Goal: Find specific page/section: Find specific page/section

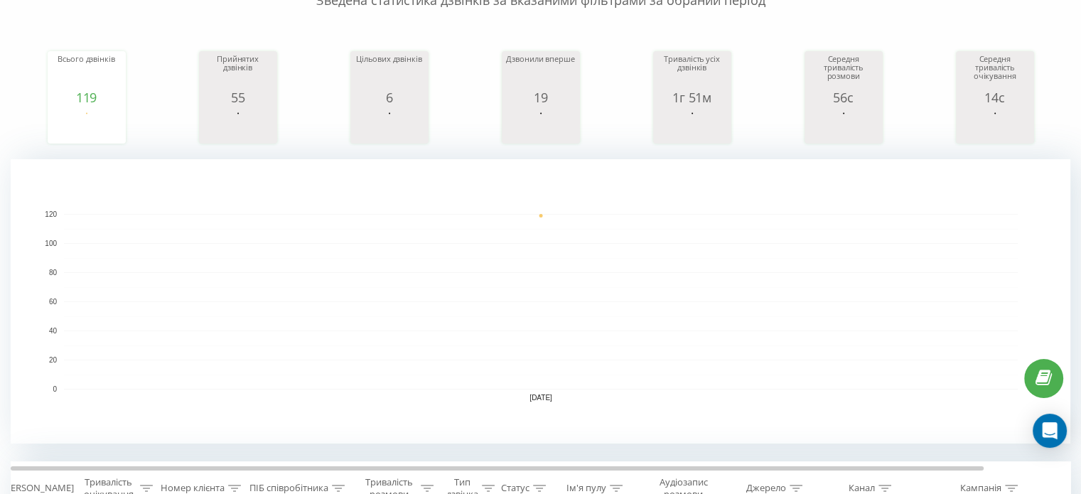
scroll to position [329, 0]
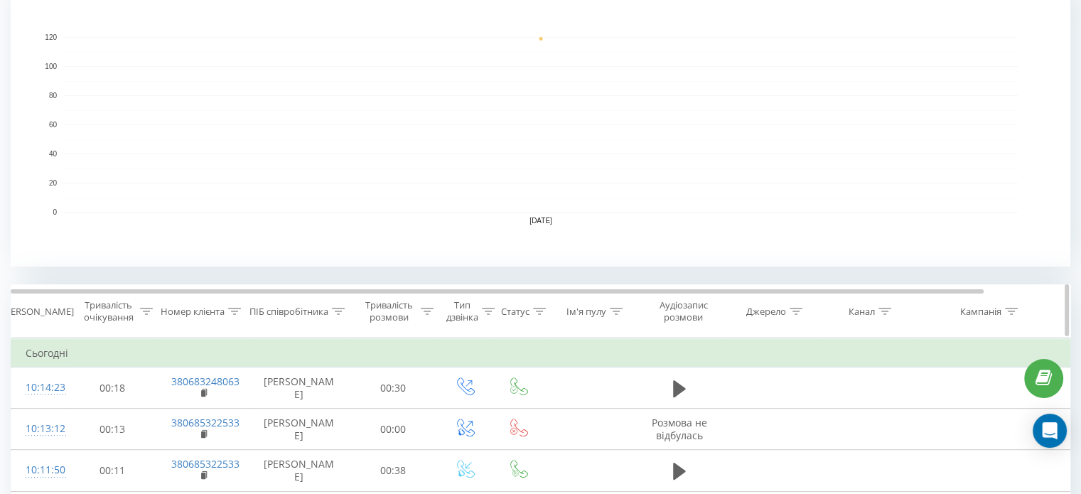
click at [341, 313] on icon at bounding box center [338, 311] width 13 height 7
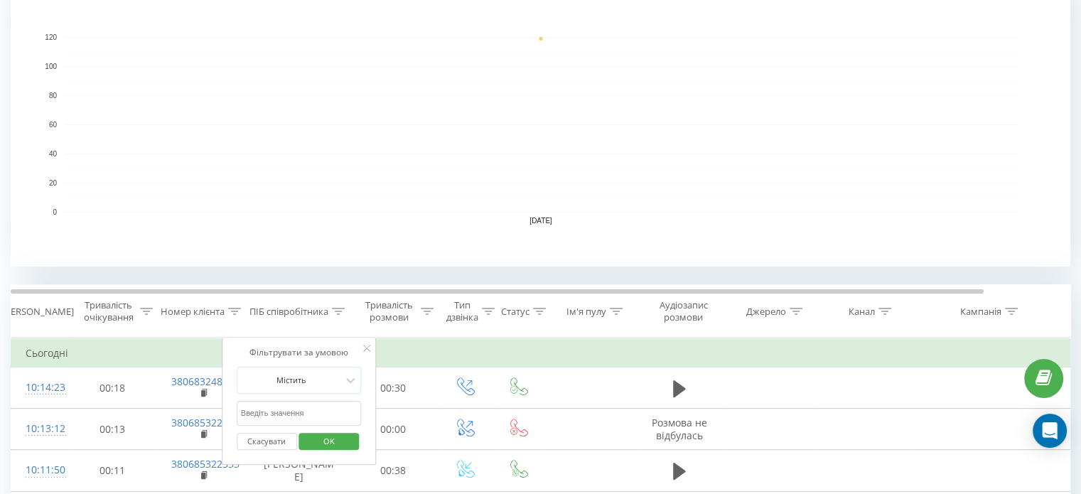
click at [288, 404] on input "text" at bounding box center [299, 413] width 125 height 25
type input "шуст"
click at [323, 442] on span "OK" at bounding box center [329, 441] width 40 height 22
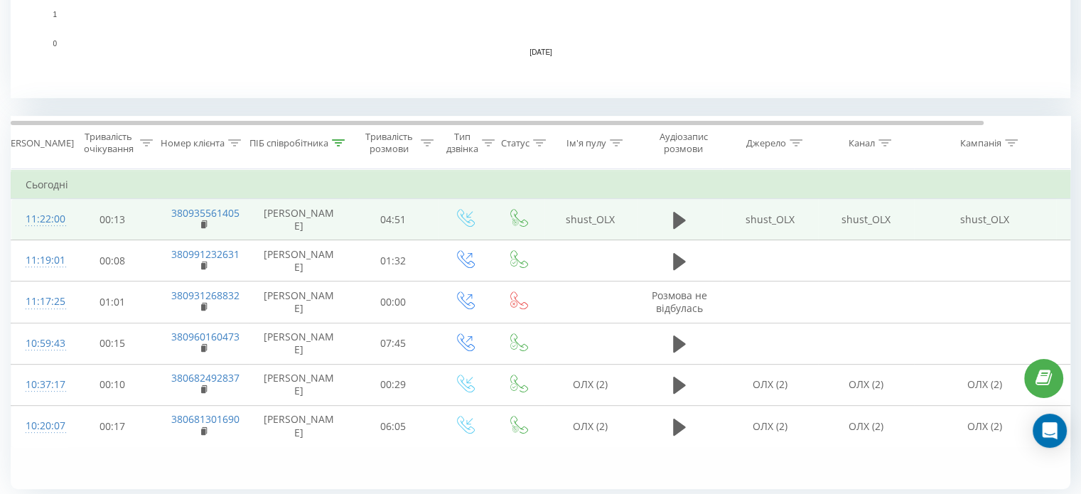
scroll to position [497, 0]
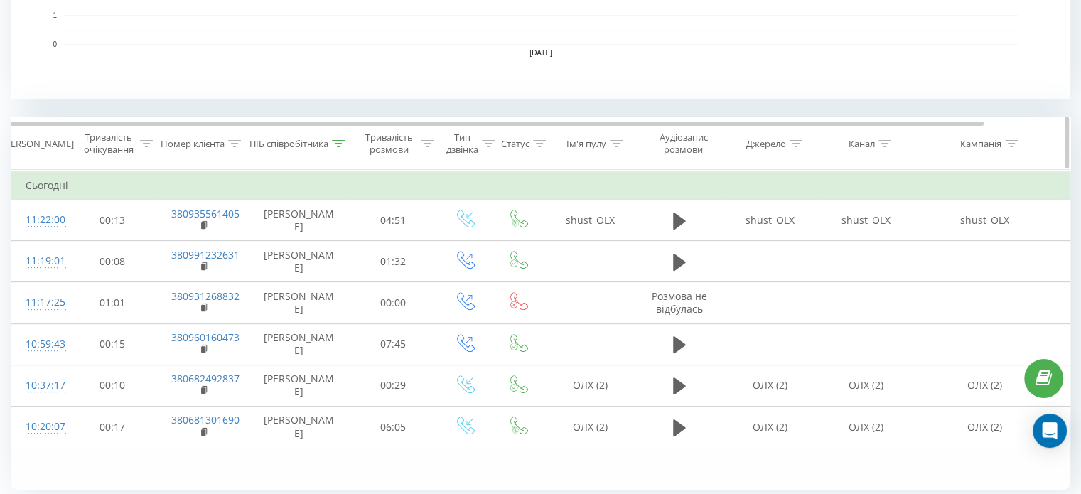
click at [332, 146] on div at bounding box center [338, 144] width 13 height 12
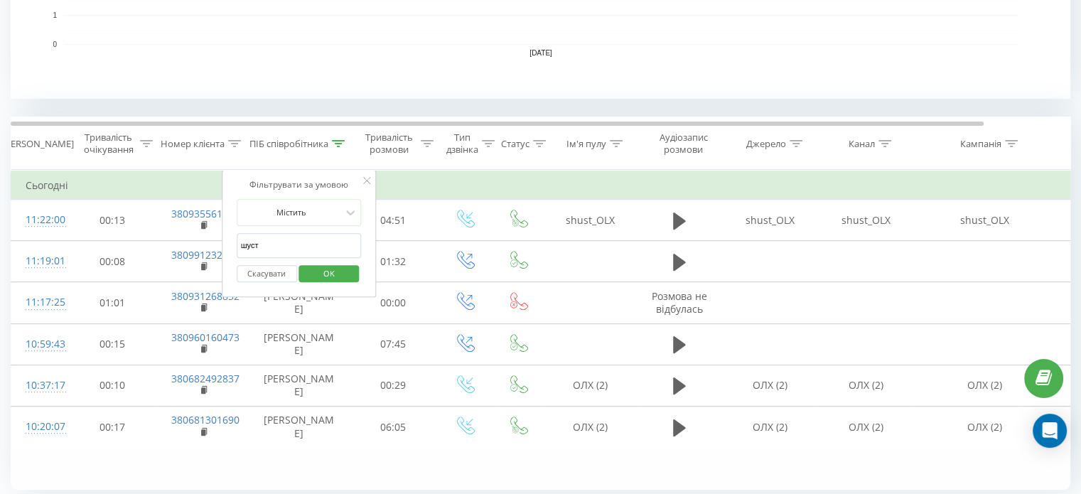
click at [296, 235] on input "шуст" at bounding box center [299, 245] width 125 height 25
click at [330, 274] on span "OK" at bounding box center [329, 273] width 40 height 22
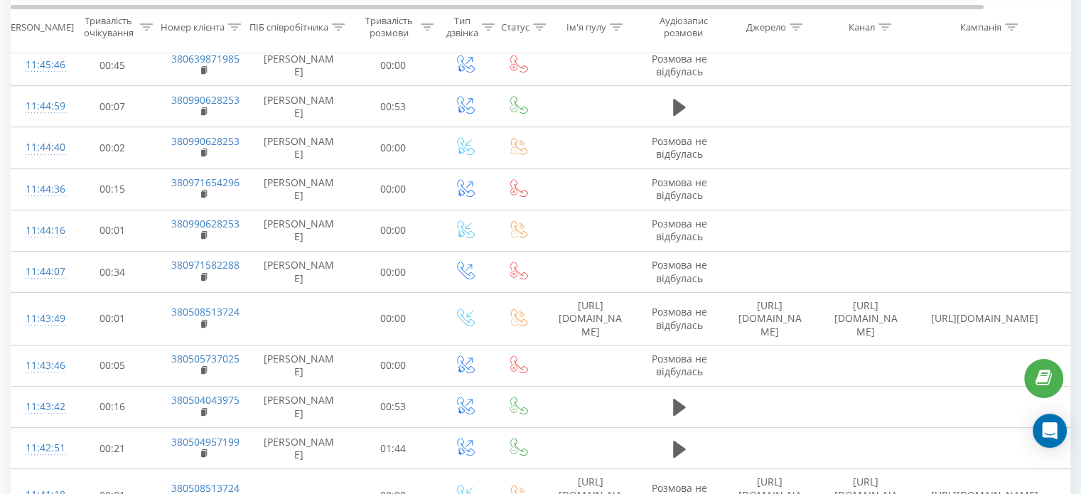
scroll to position [652, 0]
